Goal: Information Seeking & Learning: Learn about a topic

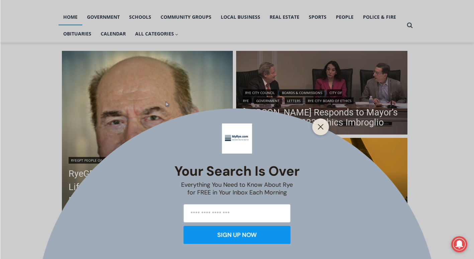
scroll to position [154, 0]
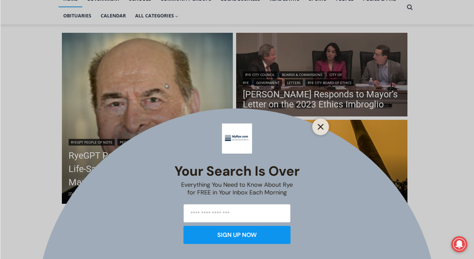
click at [320, 123] on button "Close" at bounding box center [320, 126] width 9 height 9
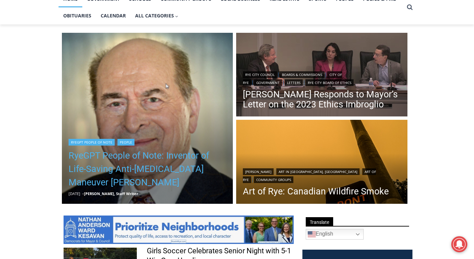
click at [120, 170] on link "RyeGPT People of Note: Inventor of Life-Saving Anti-[MEDICAL_DATA] Maneuver [PE…" at bounding box center [148, 169] width 158 height 40
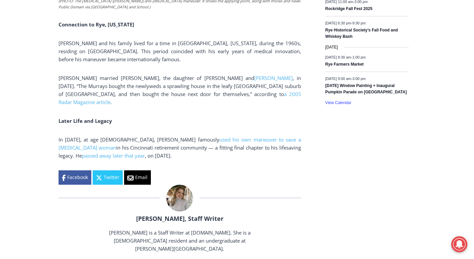
scroll to position [1086, 0]
